Goal: Register for event/course

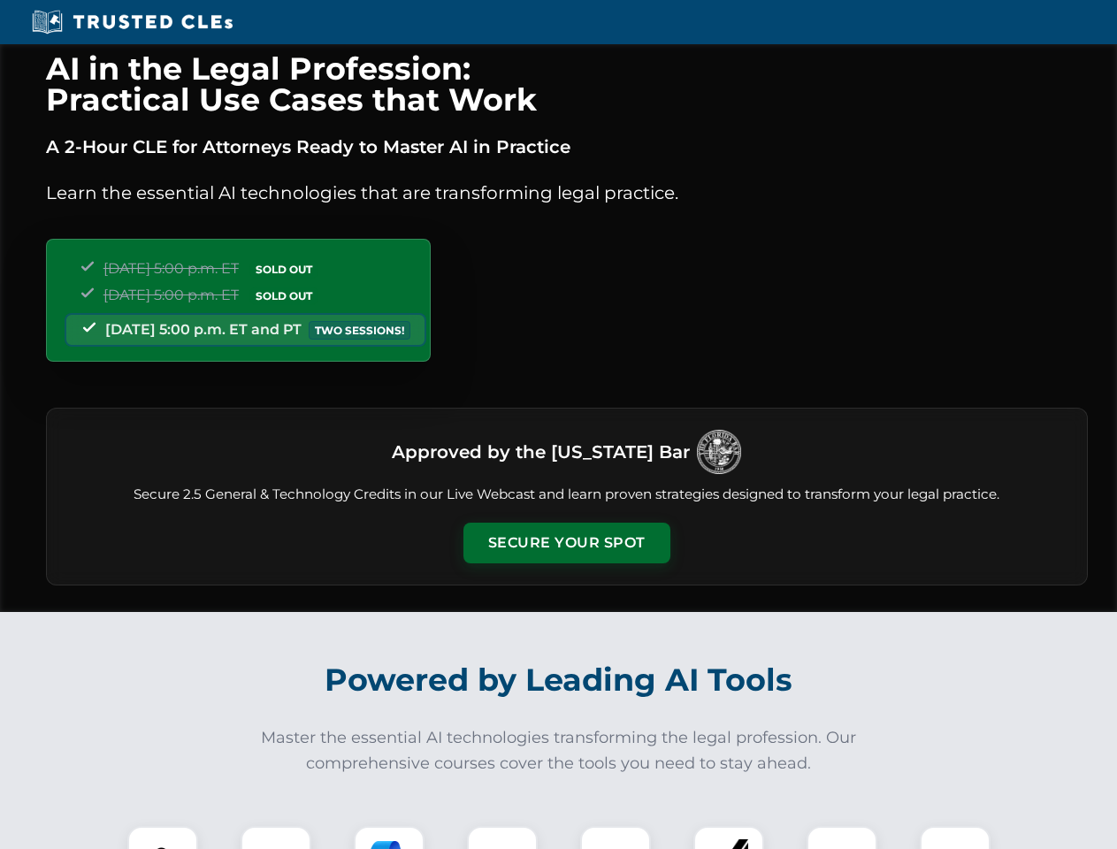
click at [566, 543] on button "Secure Your Spot" at bounding box center [566, 543] width 207 height 41
click at [163, 837] on img at bounding box center [162, 861] width 51 height 51
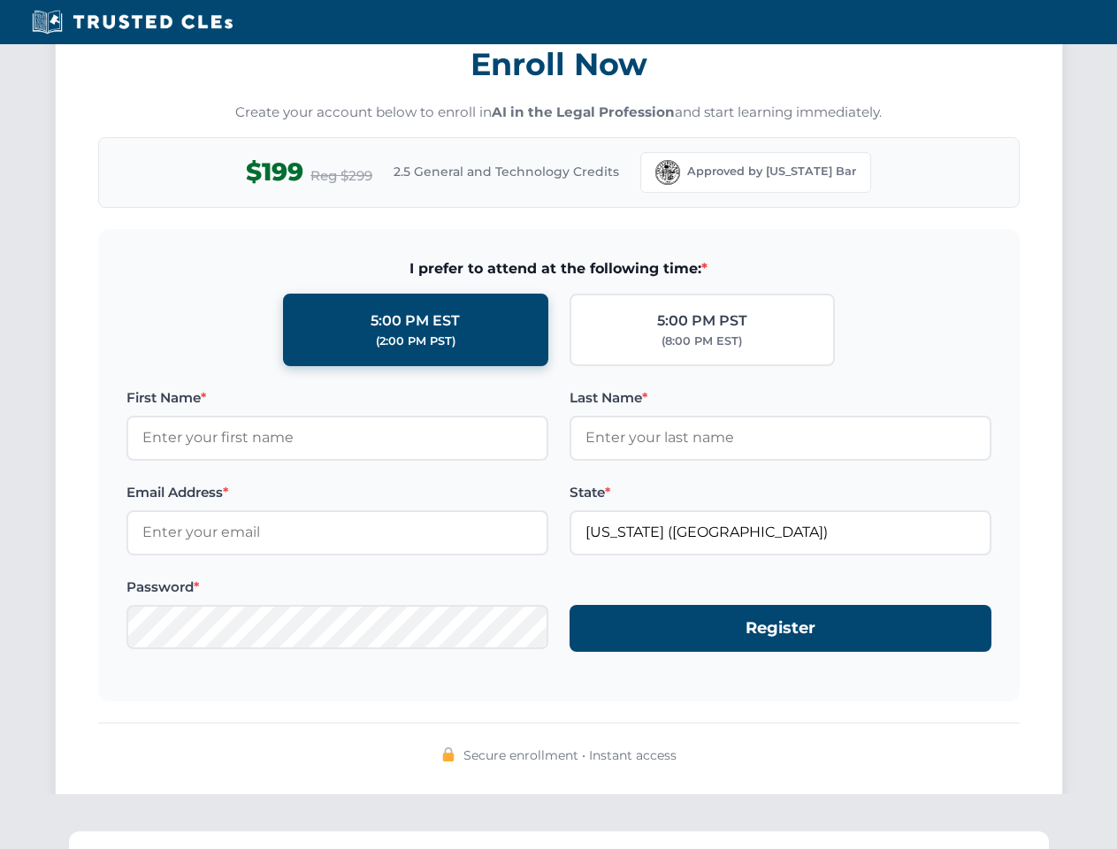
scroll to position [1736, 0]
